Goal: Navigation & Orientation: Find specific page/section

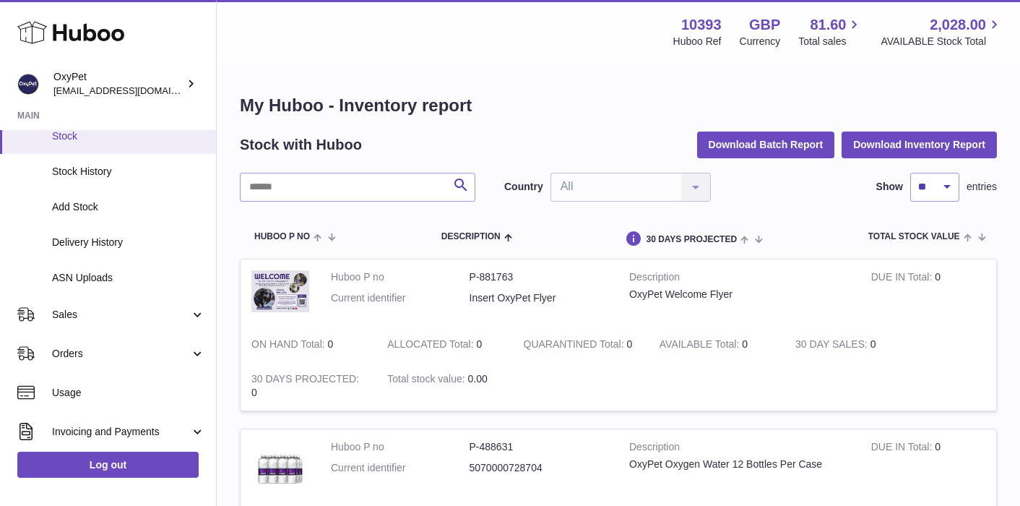
click at [90, 143] on link "Stock" at bounding box center [108, 135] width 216 height 35
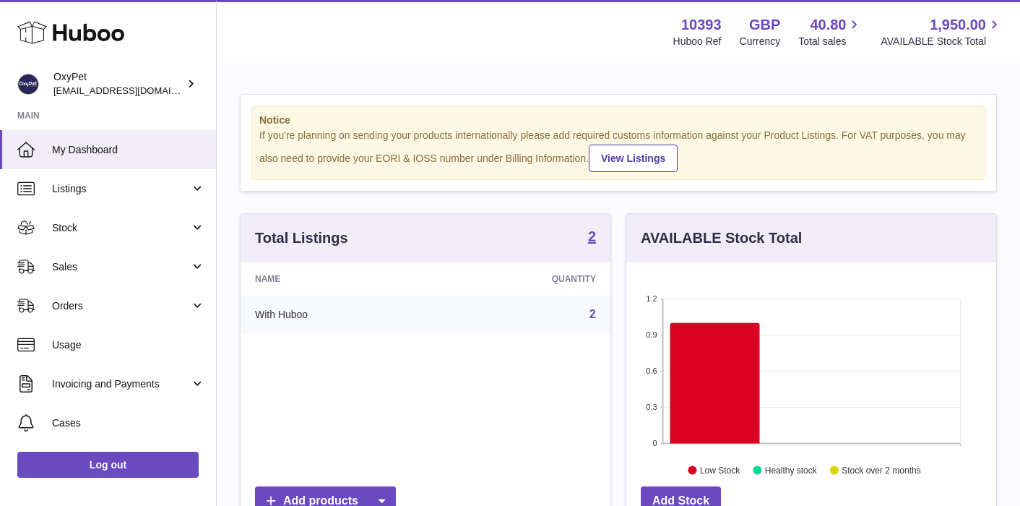
scroll to position [225, 370]
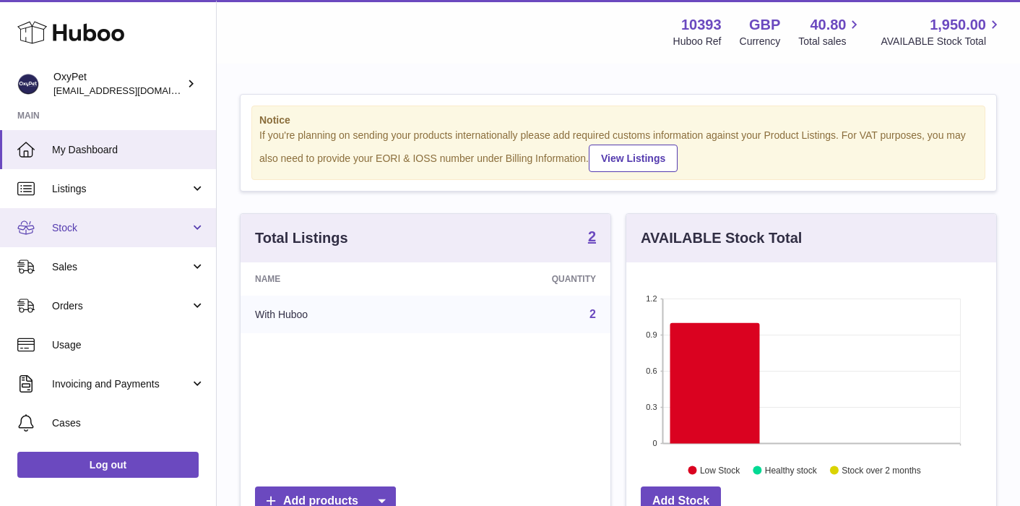
click at [152, 230] on span "Stock" at bounding box center [121, 228] width 138 height 14
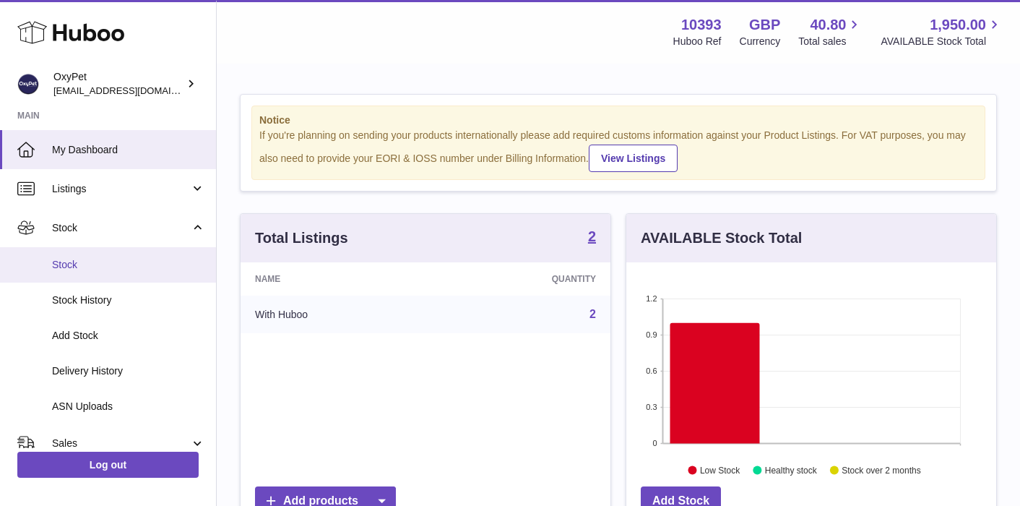
click at [121, 262] on span "Stock" at bounding box center [128, 265] width 153 height 14
